Goal: Task Accomplishment & Management: Use online tool/utility

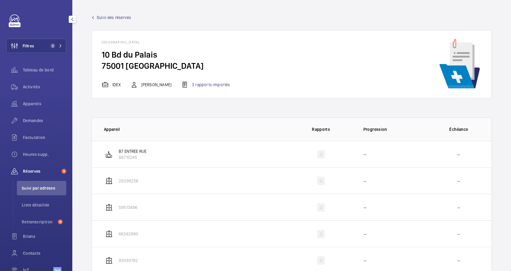
scroll to position [682, 0]
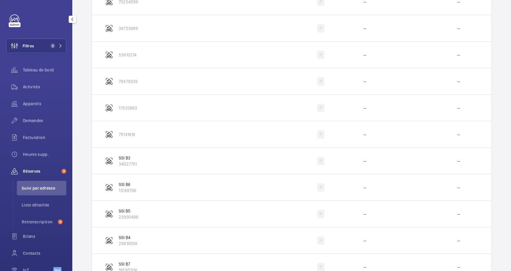
drag, startPoint x: 51, startPoint y: 44, endPoint x: 67, endPoint y: 44, distance: 16.0
click at [52, 46] on span "2" at bounding box center [52, 45] width 5 height 5
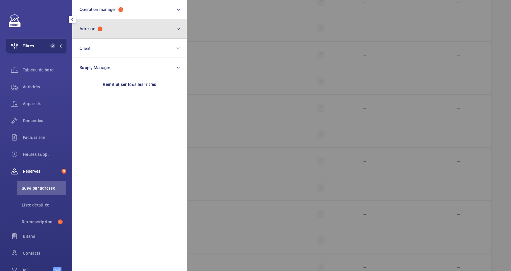
click at [92, 32] on button "Adresse 1" at bounding box center [129, 28] width 114 height 19
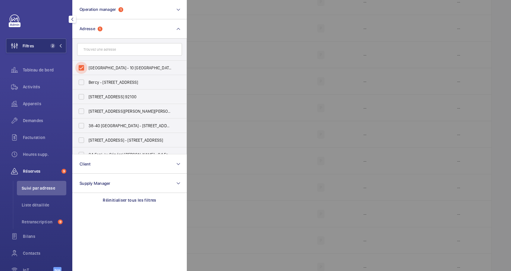
drag, startPoint x: 84, startPoint y: 66, endPoint x: 98, endPoint y: 52, distance: 19.2
click at [84, 66] on input "[GEOGRAPHIC_DATA] - 10 [GEOGRAPHIC_DATA]" at bounding box center [81, 68] width 12 height 12
checkbox input "false"
click at [104, 47] on input "text" at bounding box center [129, 49] width 105 height 13
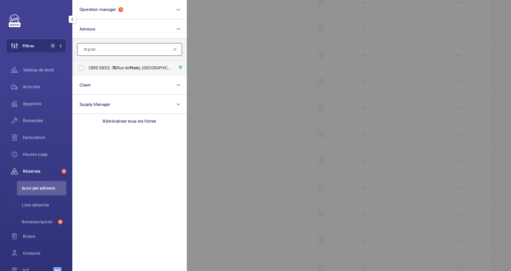
type input "76 pron"
click at [100, 65] on span "CBRE SIEGE - [STREET_ADDRESS]" at bounding box center [130, 68] width 83 height 6
click at [87, 65] on input "CBRE SIEGE - [STREET_ADDRESS]" at bounding box center [81, 68] width 12 height 12
checkbox input "true"
click at [34, 120] on span "Demandes" at bounding box center [44, 120] width 43 height 6
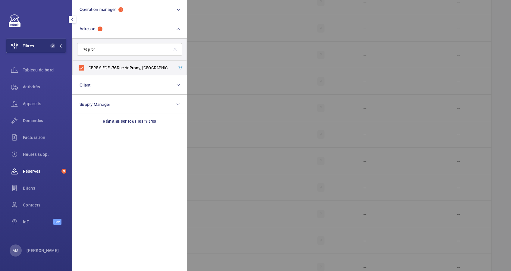
click at [217, 35] on div at bounding box center [442, 135] width 511 height 271
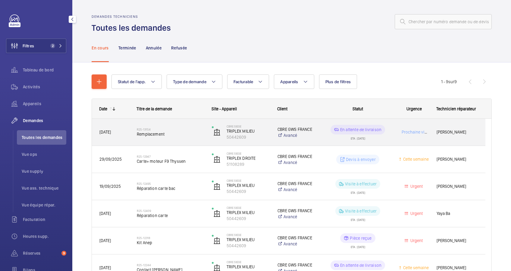
click at [181, 135] on span "Remplacement" at bounding box center [170, 134] width 67 height 6
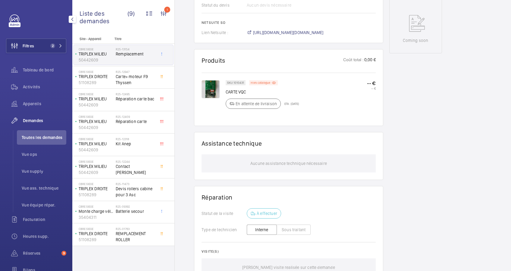
scroll to position [305, 0]
